Goal: Task Accomplishment & Management: Manage account settings

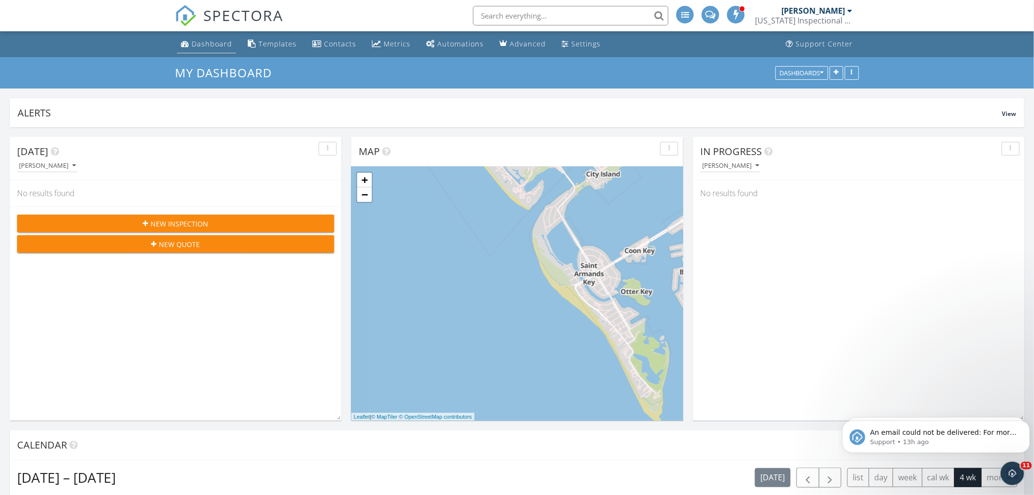
click at [211, 41] on div "Dashboard" at bounding box center [212, 43] width 41 height 9
click at [211, 45] on div "Dashboard" at bounding box center [212, 43] width 41 height 9
drag, startPoint x: 849, startPoint y: 8, endPoint x: 849, endPoint y: 14, distance: 5.9
click at [849, 9] on div at bounding box center [850, 11] width 5 height 8
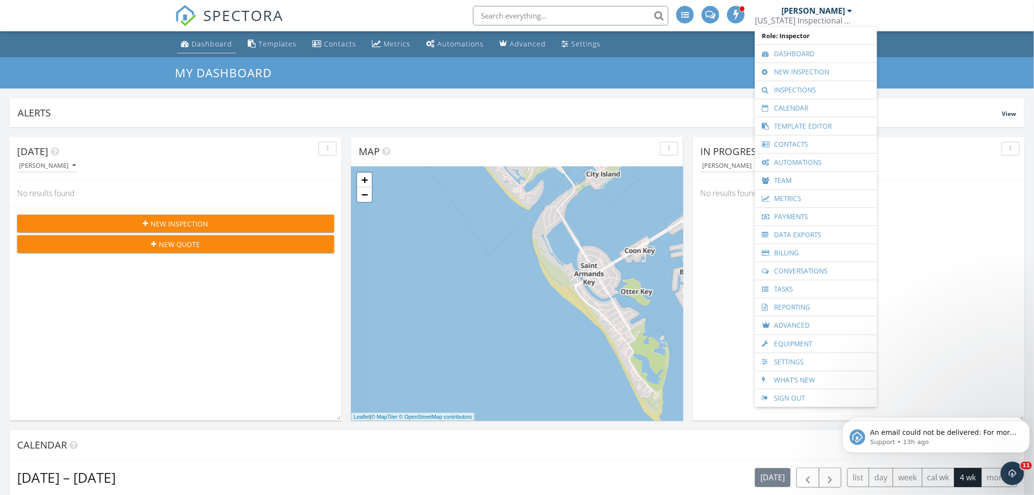
click at [205, 40] on div "Dashboard" at bounding box center [212, 43] width 41 height 9
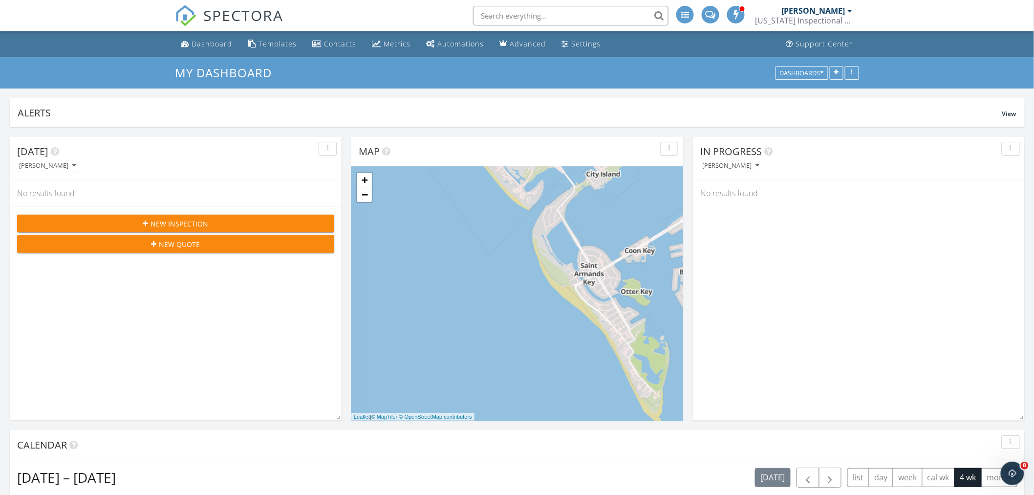
click at [839, 15] on div "[PERSON_NAME]" at bounding box center [814, 11] width 64 height 10
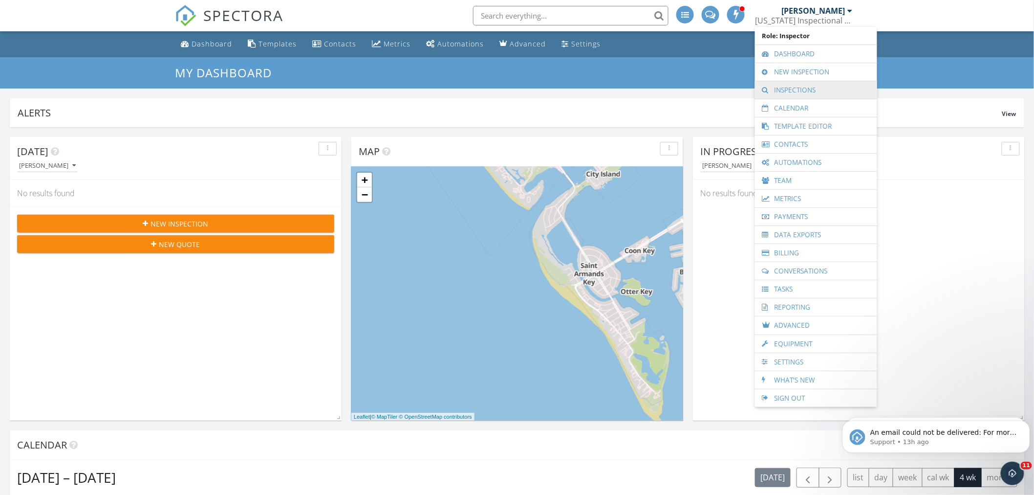
click at [801, 89] on link "Inspections" at bounding box center [816, 90] width 112 height 18
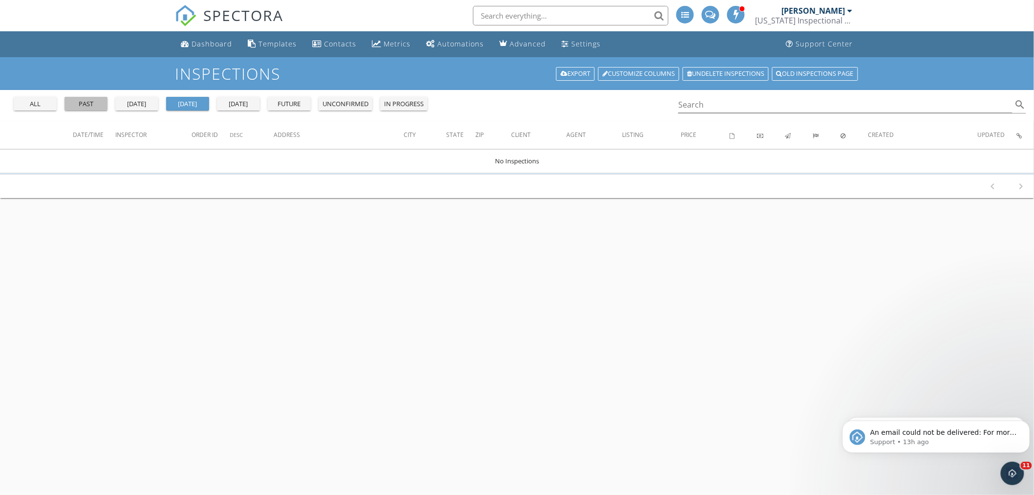
click at [87, 100] on div "past" at bounding box center [85, 104] width 35 height 10
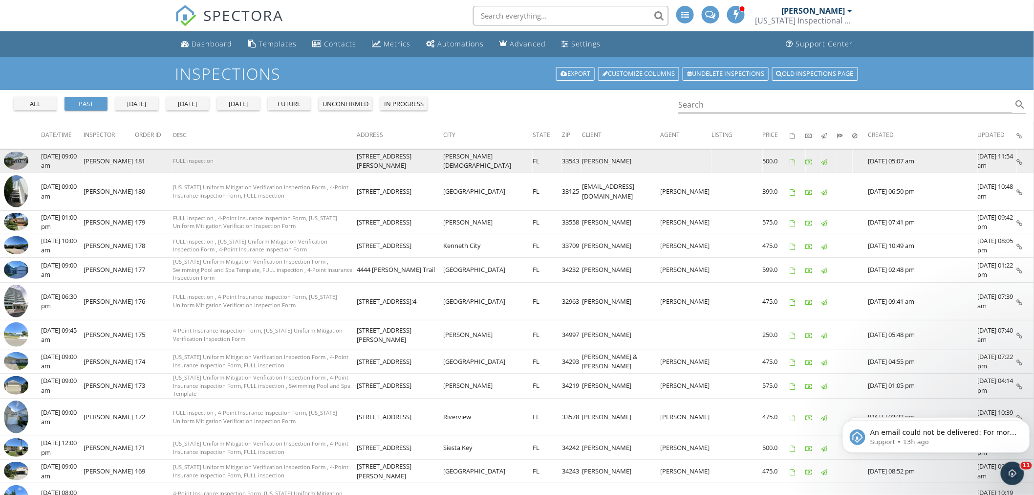
click at [12, 160] on img at bounding box center [16, 161] width 24 height 19
click at [444, 160] on td "[STREET_ADDRESS][PERSON_NAME]" at bounding box center [400, 160] width 87 height 23
click at [607, 160] on td "[PERSON_NAME]" at bounding box center [621, 160] width 78 height 23
click at [236, 165] on td "FULL inspection" at bounding box center [265, 160] width 184 height 23
click at [237, 163] on td "FULL inspection" at bounding box center [265, 160] width 184 height 23
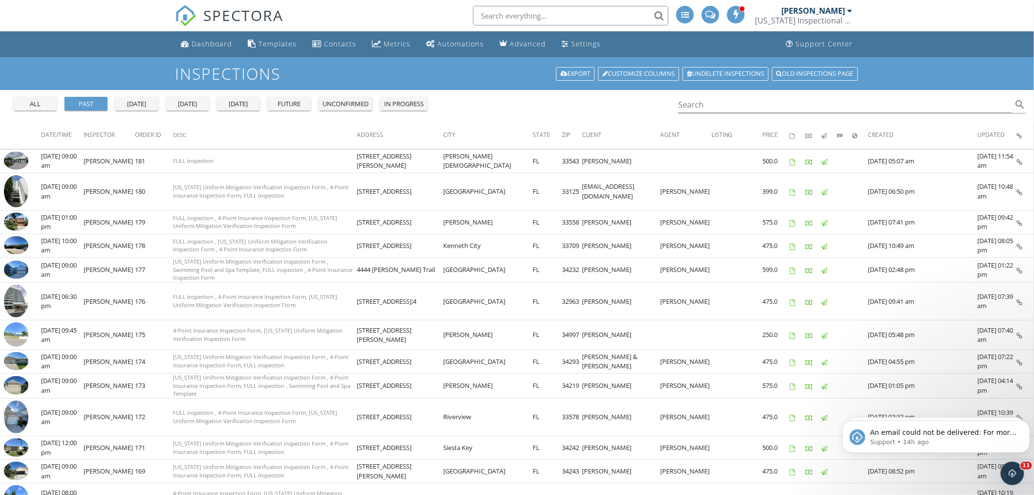
click at [241, 111] on div "all past yesterday today tomorrow future unconfirmed in progress" at bounding box center [221, 101] width 422 height 23
click at [241, 107] on div "tomorrow" at bounding box center [238, 104] width 35 height 10
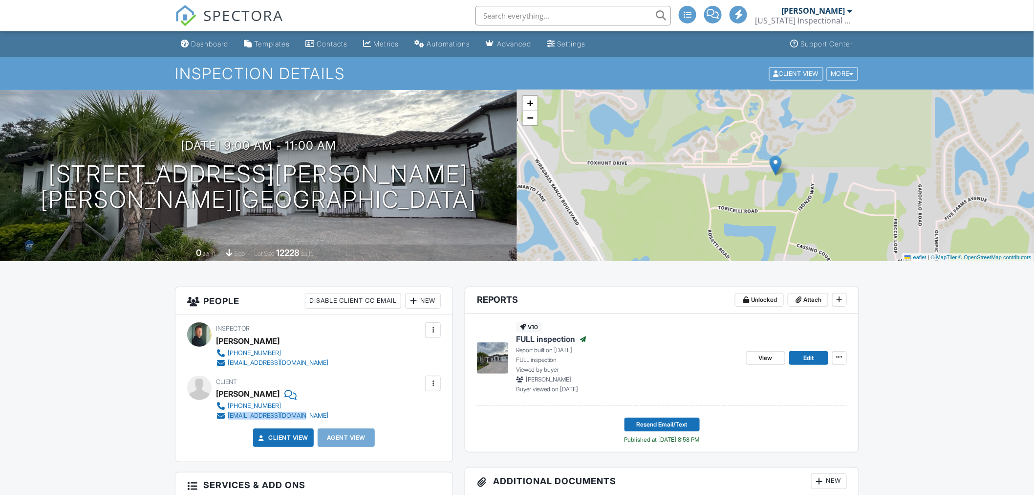
drag, startPoint x: 324, startPoint y: 413, endPoint x: 213, endPoint y: 418, distance: 111.0
click at [217, 416] on div "Client Harinder Gulati 860-305-6566 lhgulati2010@gmail.com" at bounding box center [295, 397] width 159 height 45
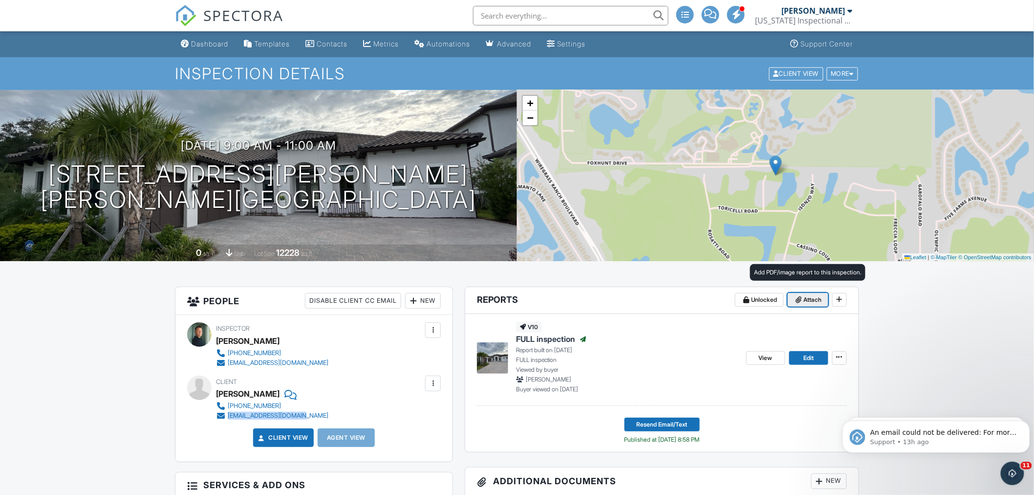
click at [812, 295] on span "Attach" at bounding box center [813, 300] width 18 height 10
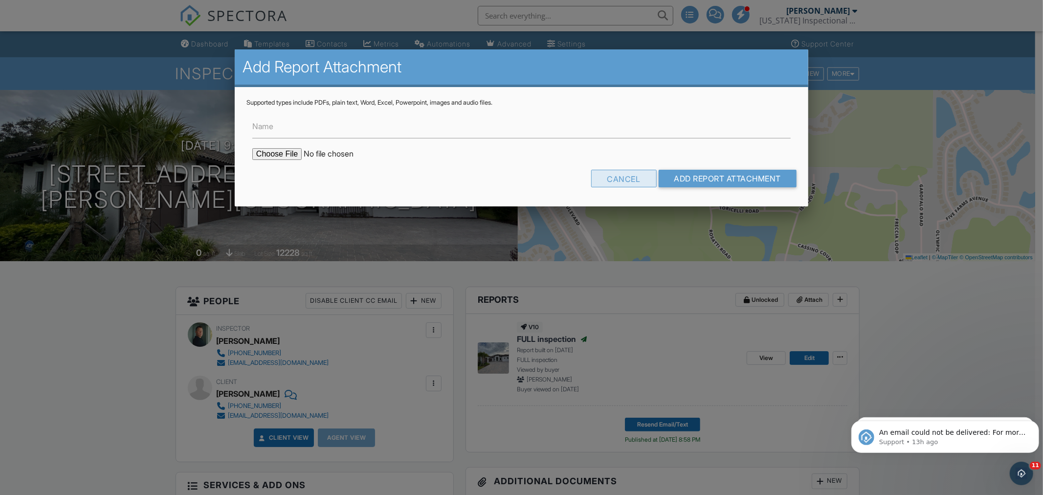
click at [626, 177] on div "Cancel" at bounding box center [623, 179] width 65 height 18
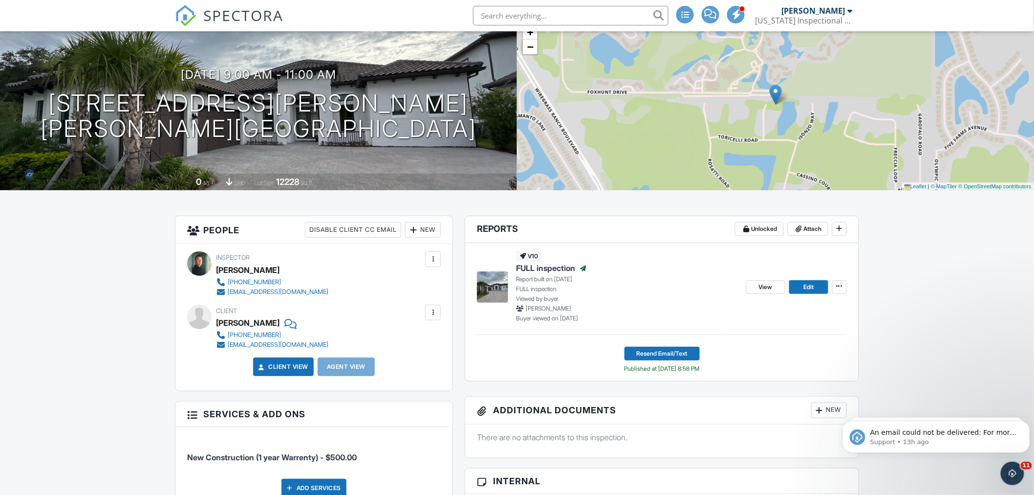
scroll to position [109, 0]
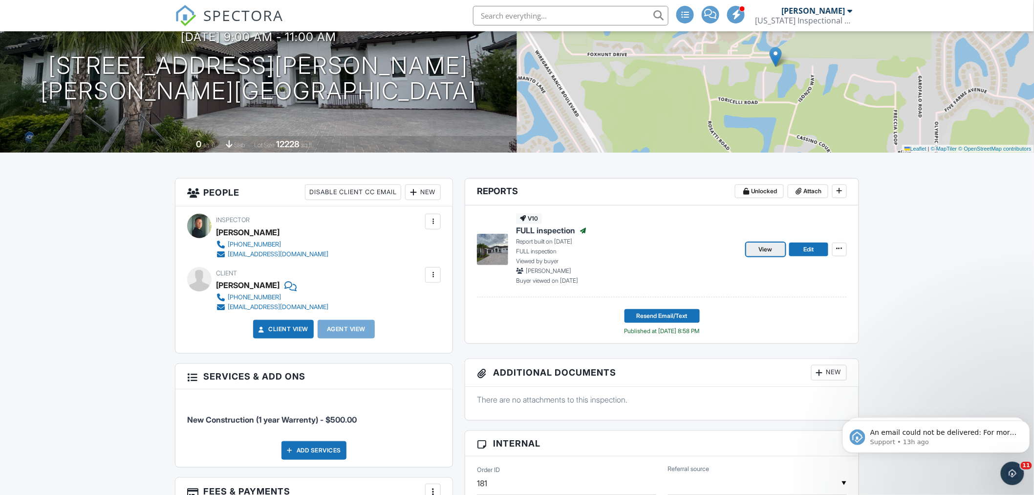
click at [768, 246] on span "View" at bounding box center [766, 249] width 14 height 10
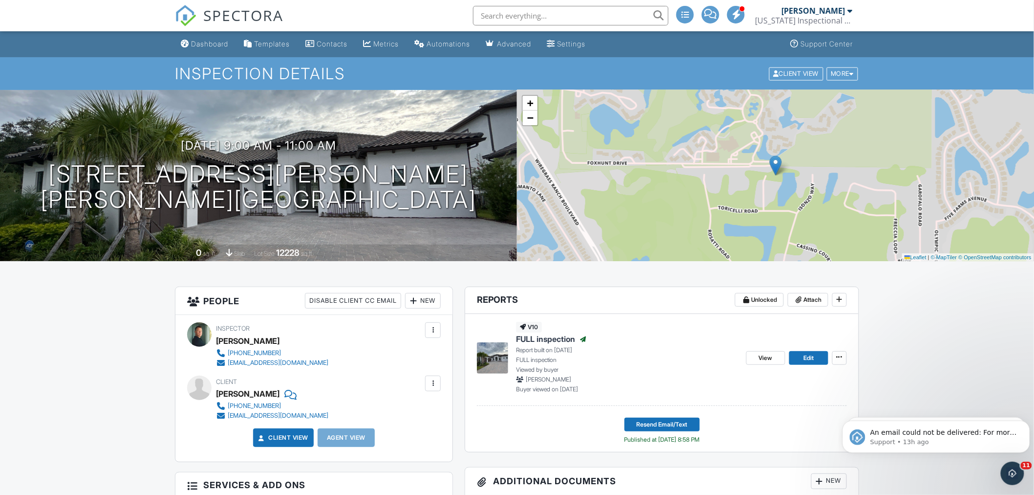
click at [268, 416] on div "[EMAIL_ADDRESS][DOMAIN_NAME]" at bounding box center [278, 416] width 101 height 8
